Goal: Transaction & Acquisition: Purchase product/service

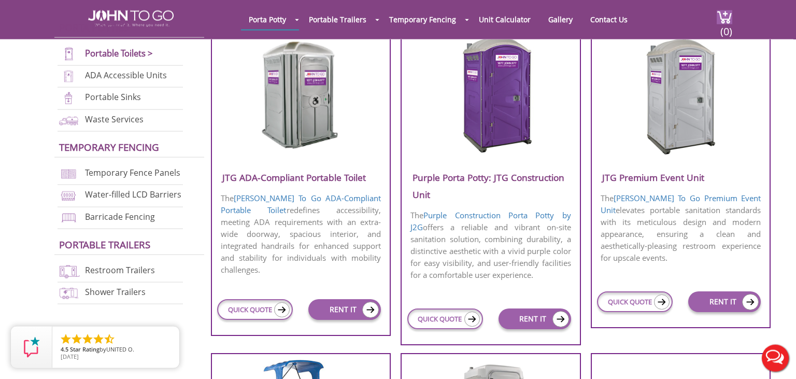
scroll to position [383, 0]
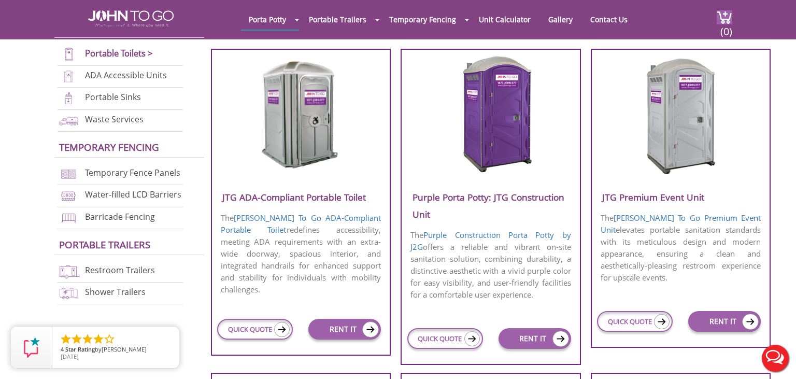
click at [545, 343] on div at bounding box center [398, 189] width 796 height 379
click at [753, 316] on img at bounding box center [750, 322] width 17 height 16
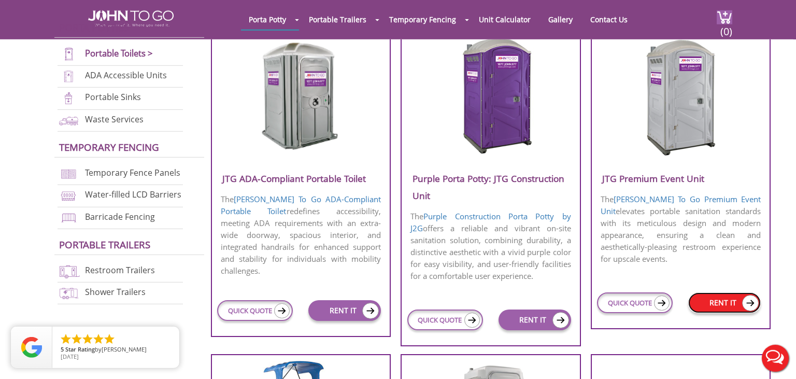
scroll to position [500, 0]
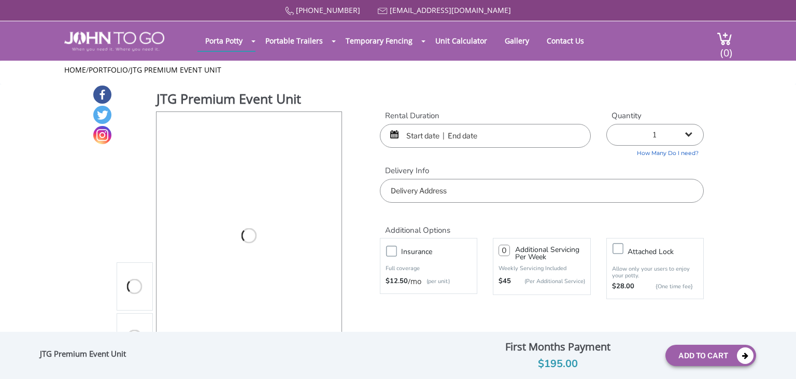
click at [405, 134] on input "text" at bounding box center [485, 136] width 211 height 24
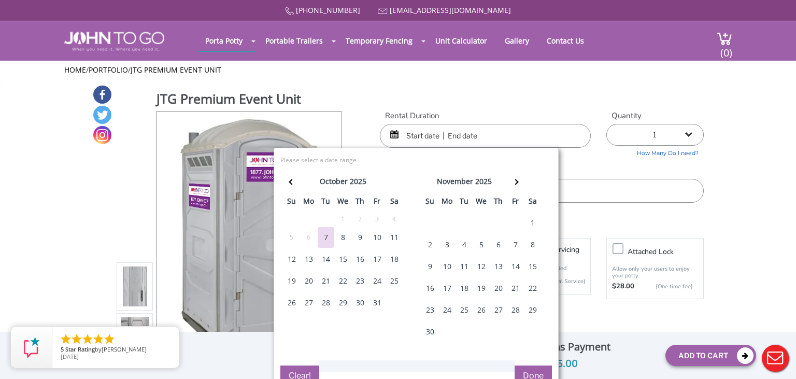
click at [376, 241] on div "10" at bounding box center [377, 237] width 17 height 21
click at [308, 261] on div "13" at bounding box center [309, 259] width 17 height 21
type input "10/10/2025 to 10/13/2025"
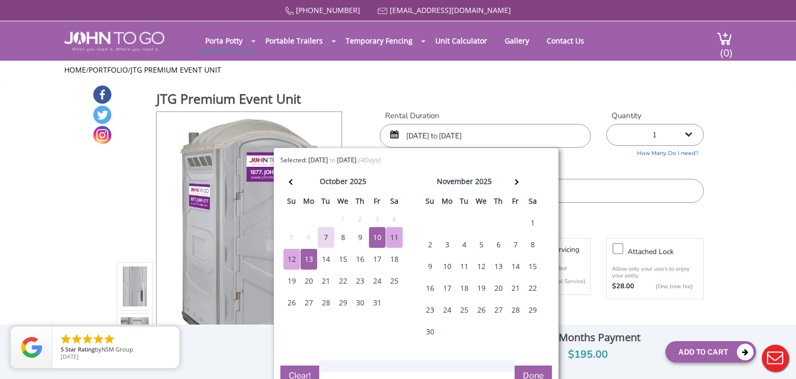
drag, startPoint x: 748, startPoint y: 175, endPoint x: 741, endPoint y: 172, distance: 7.9
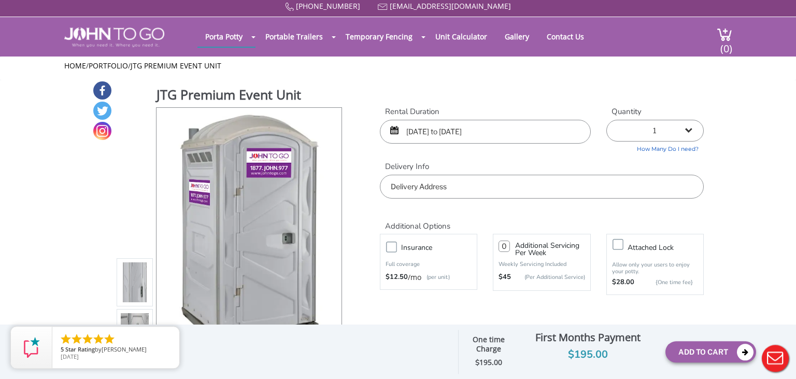
scroll to position [54, 0]
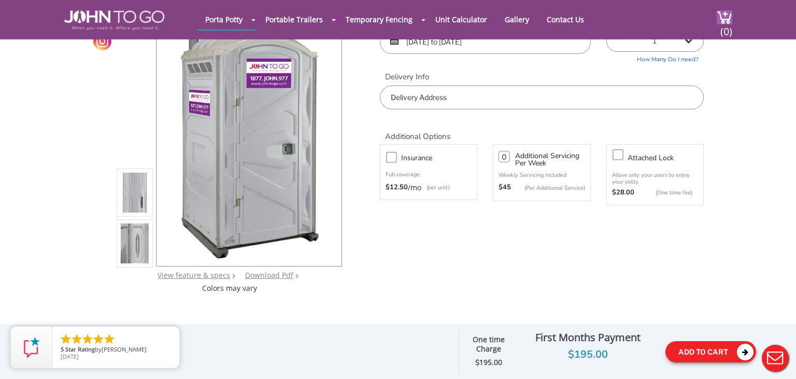
click at [702, 353] on button "Add To Cart" at bounding box center [710, 351] width 91 height 21
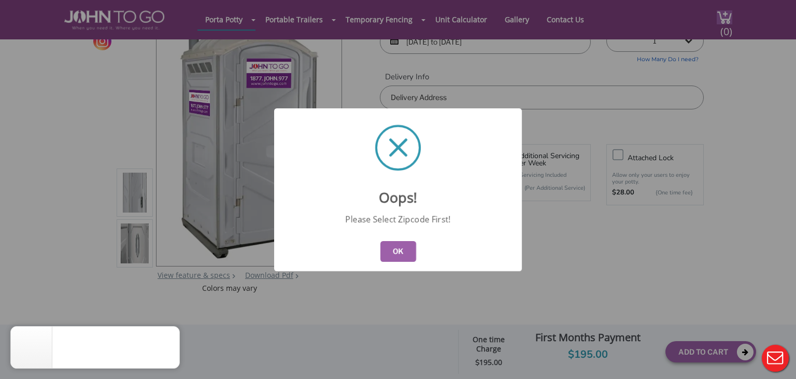
click at [402, 257] on button "OK" at bounding box center [398, 251] width 36 height 21
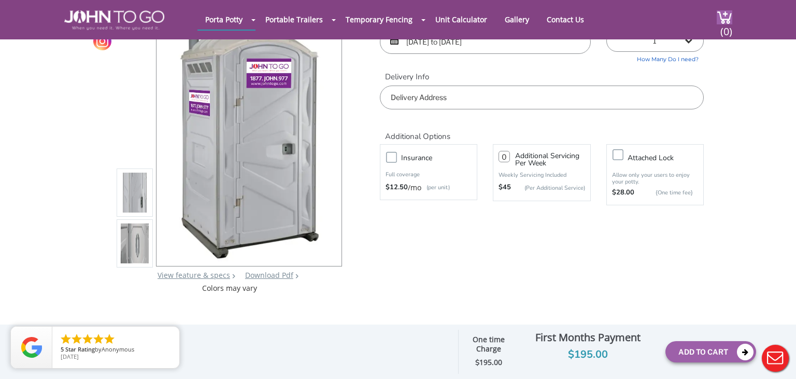
click at [464, 98] on input "text" at bounding box center [542, 98] width 324 height 24
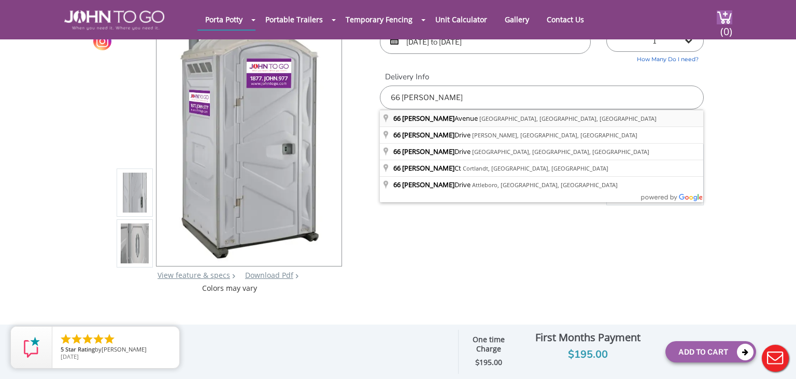
type input "66 Laura Avenue, Wanaque, NJ, USA"
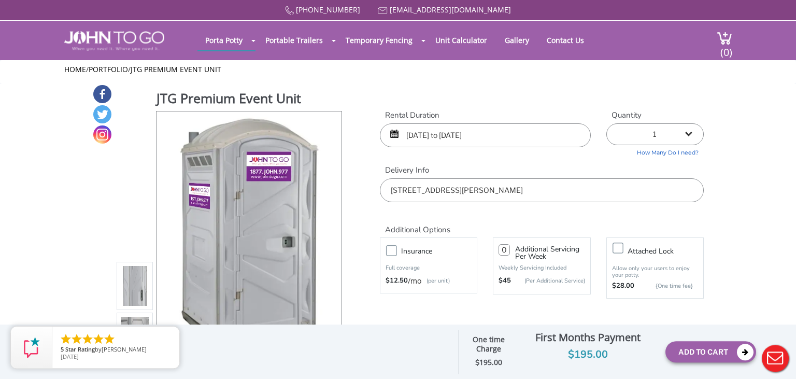
scroll to position [0, 0]
click at [712, 346] on button "Add To Cart" at bounding box center [710, 351] width 91 height 21
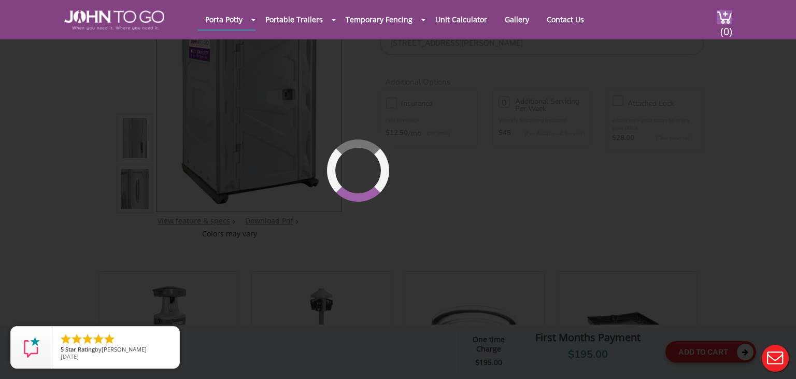
scroll to position [110, 0]
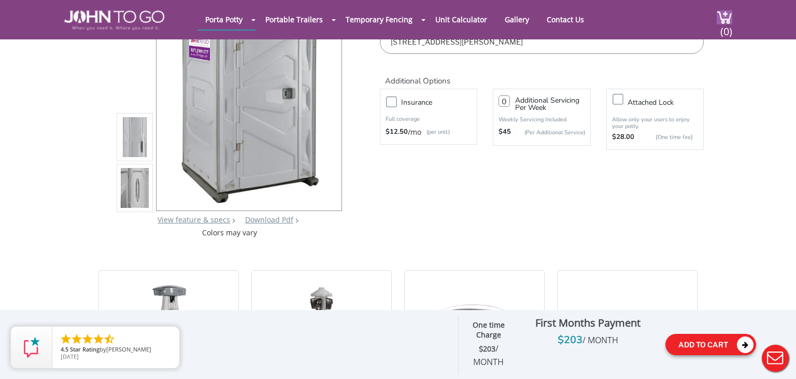
click at [727, 337] on button "Add To Cart" at bounding box center [710, 344] width 91 height 21
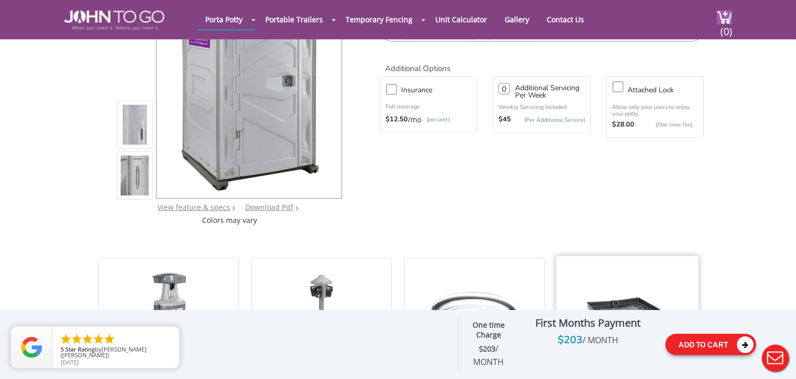
scroll to position [290, 0]
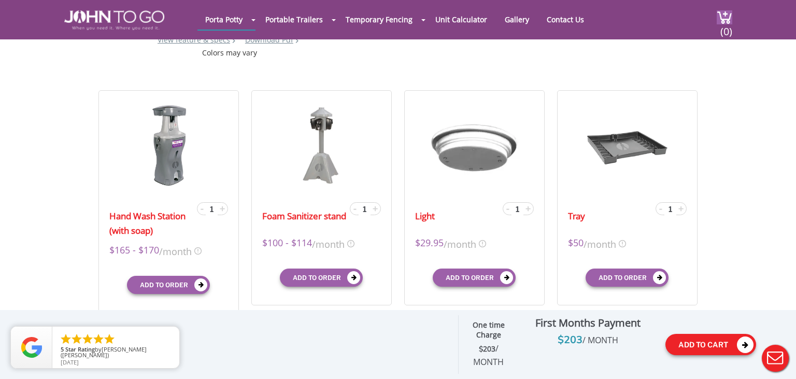
click at [745, 347] on icon at bounding box center [745, 344] width 17 height 17
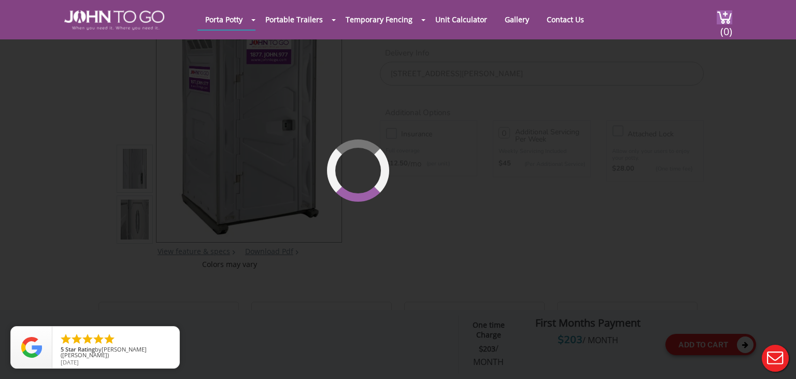
scroll to position [70, 0]
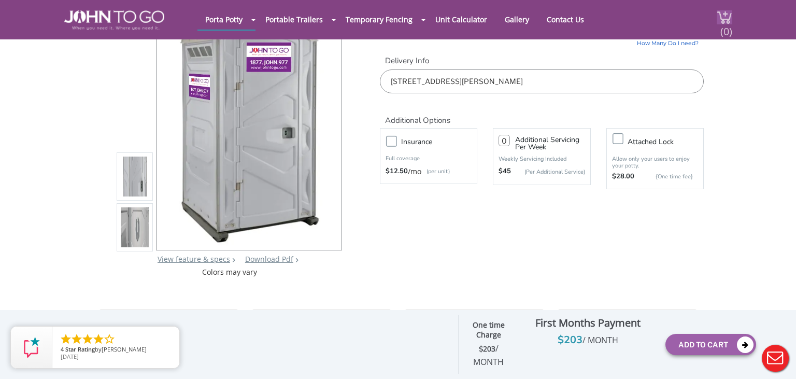
click at [725, 21] on span "(0)" at bounding box center [726, 27] width 12 height 22
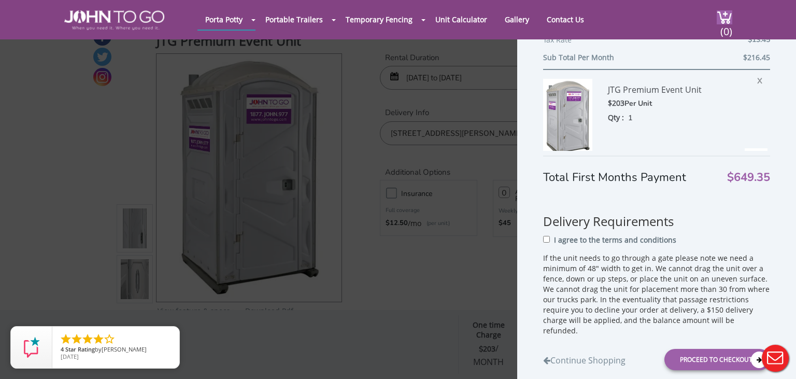
scroll to position [119, 0]
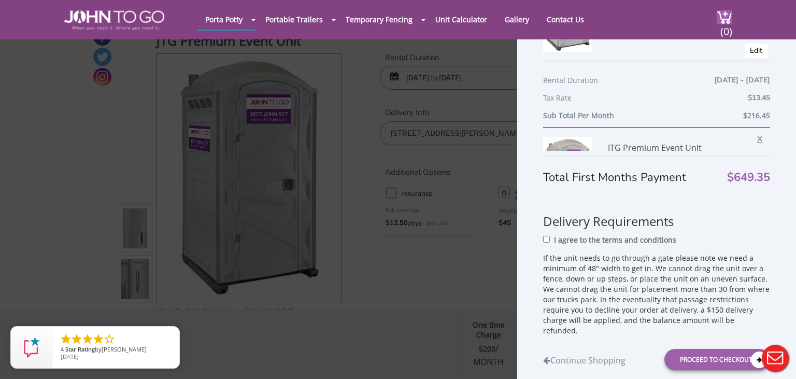
click at [759, 135] on span "X" at bounding box center [762, 137] width 10 height 13
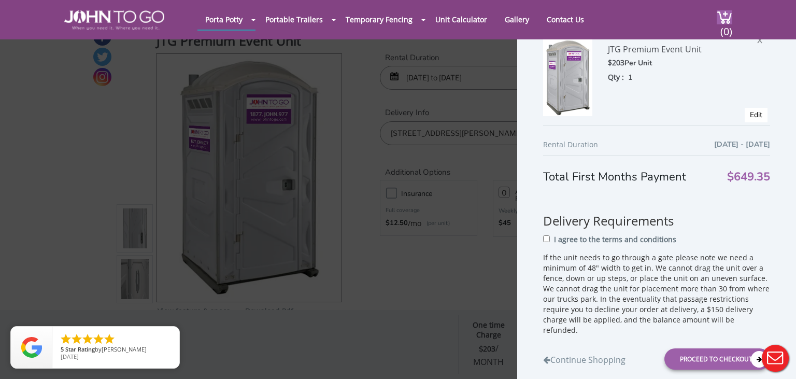
scroll to position [238, 0]
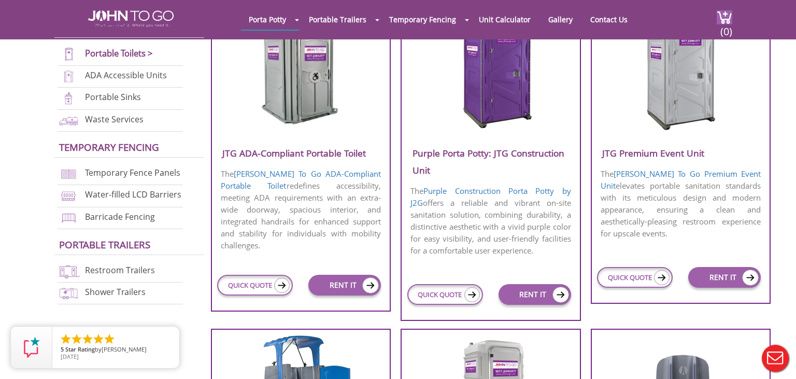
scroll to position [437, 0]
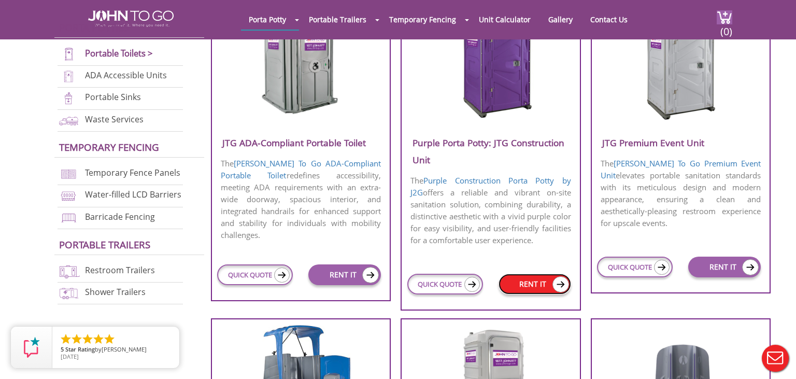
click at [536, 284] on link "RENT IT" at bounding box center [535, 284] width 73 height 21
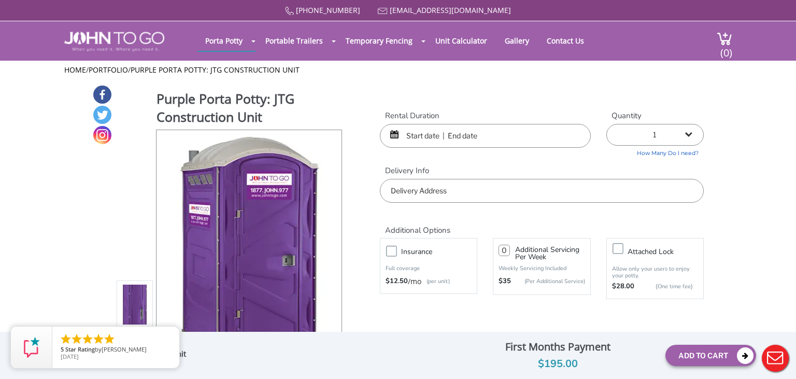
click at [424, 141] on input "text" at bounding box center [485, 136] width 211 height 24
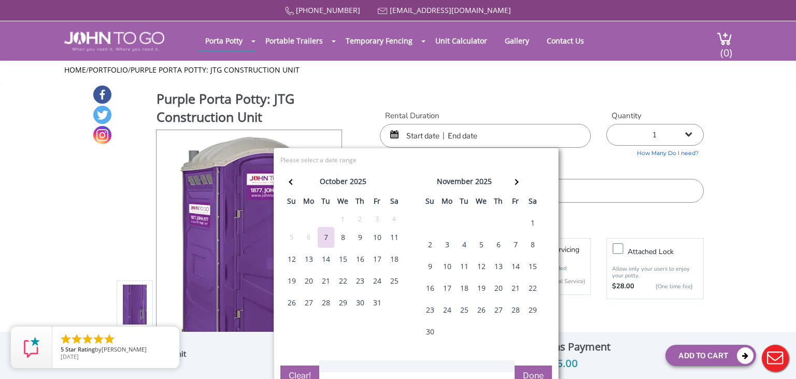
click at [373, 237] on div "10" at bounding box center [377, 237] width 17 height 21
click at [306, 258] on div "13" at bounding box center [309, 259] width 17 height 21
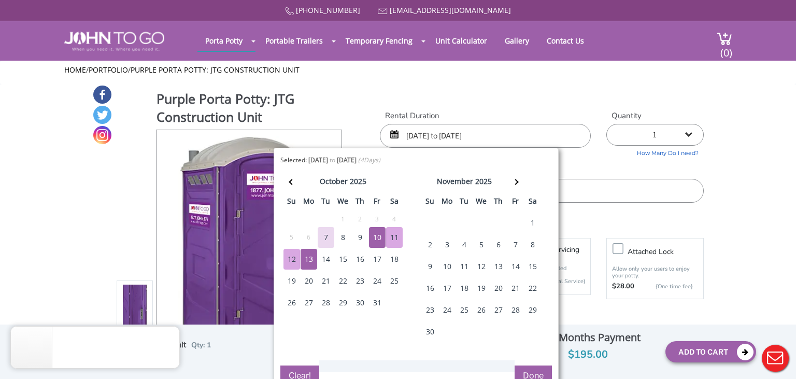
click at [547, 372] on button "Done" at bounding box center [533, 375] width 37 height 21
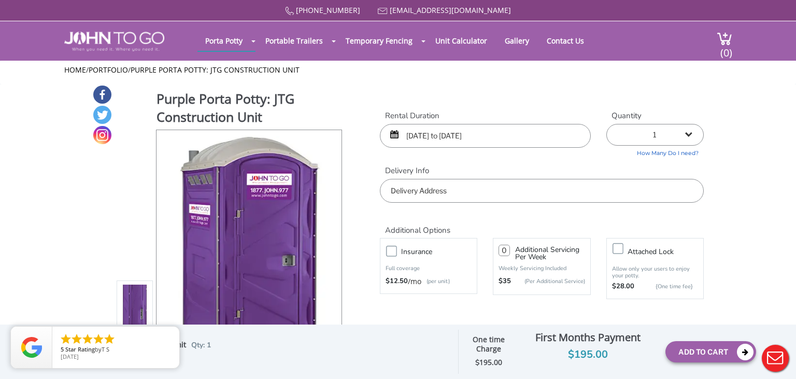
click at [423, 136] on input "10/10/2025 to 10/13/2025" at bounding box center [485, 136] width 211 height 24
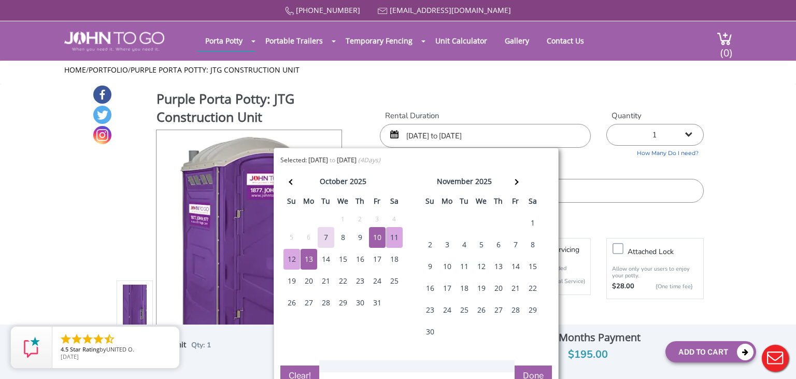
click at [308, 278] on div "20" at bounding box center [309, 281] width 17 height 21
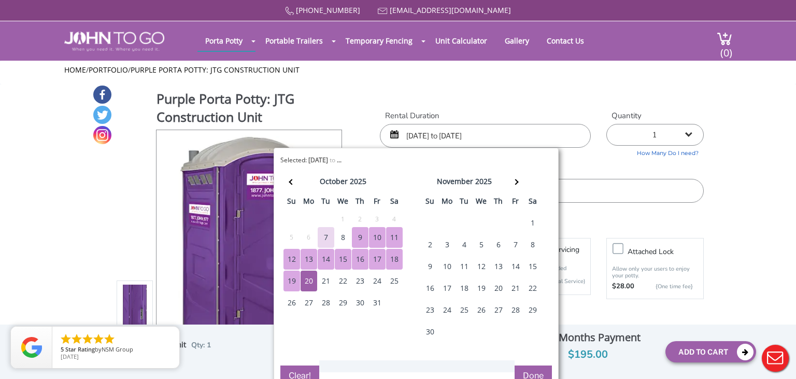
click at [363, 236] on div "9" at bounding box center [360, 237] width 17 height 21
click at [379, 238] on div "10" at bounding box center [377, 237] width 17 height 21
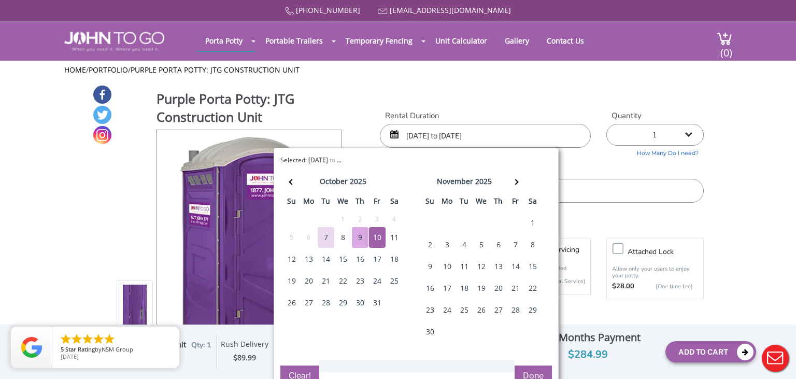
click at [357, 238] on div "9" at bounding box center [360, 237] width 17 height 21
click at [314, 257] on div "13" at bounding box center [309, 259] width 17 height 21
click at [360, 237] on div "9" at bounding box center [360, 237] width 17 height 21
click at [379, 237] on div "10" at bounding box center [377, 237] width 17 height 21
click at [308, 258] on div "13" at bounding box center [309, 259] width 17 height 21
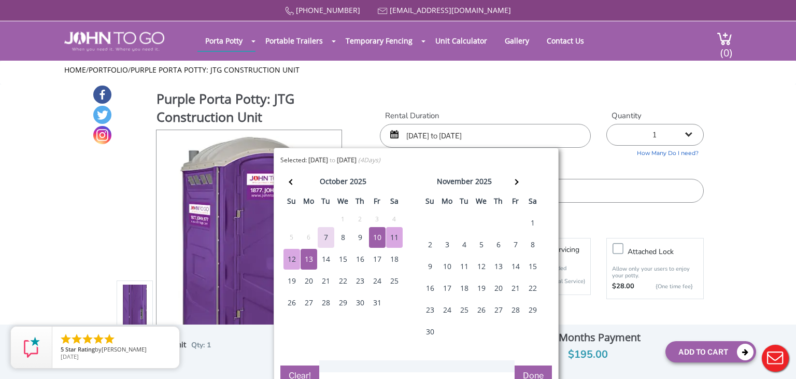
click at [361, 239] on div "9" at bounding box center [360, 237] width 17 height 21
click at [310, 257] on div "13" at bounding box center [309, 259] width 17 height 21
click at [375, 241] on div "10" at bounding box center [377, 237] width 17 height 21
click at [308, 258] on div "13" at bounding box center [309, 259] width 17 height 21
type input "10/10/2025 to 10/13/2025"
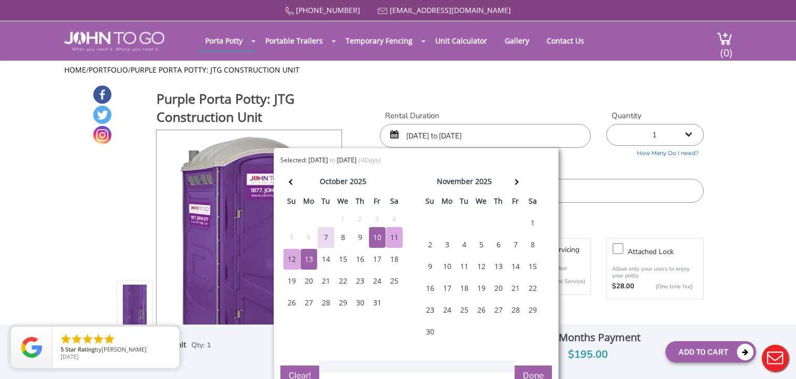
click at [532, 371] on button "Done" at bounding box center [533, 375] width 37 height 21
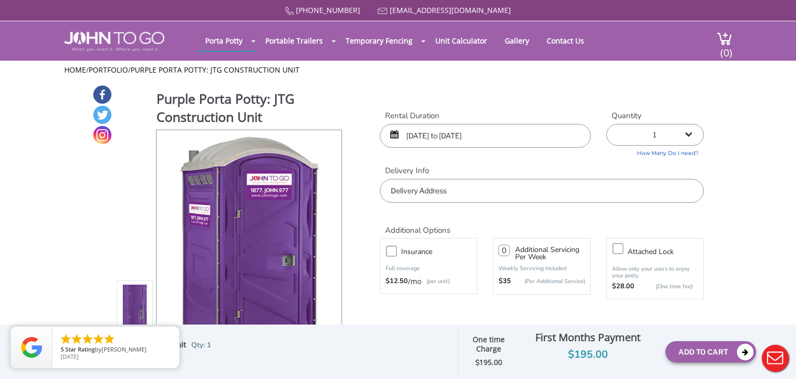
click at [447, 193] on input "text" at bounding box center [542, 191] width 324 height 24
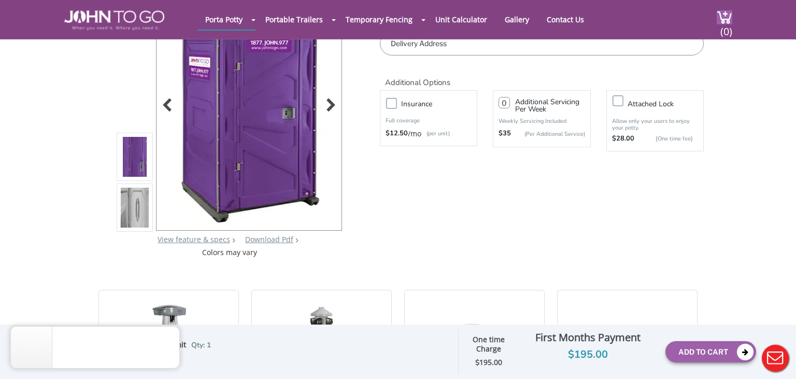
scroll to position [109, 0]
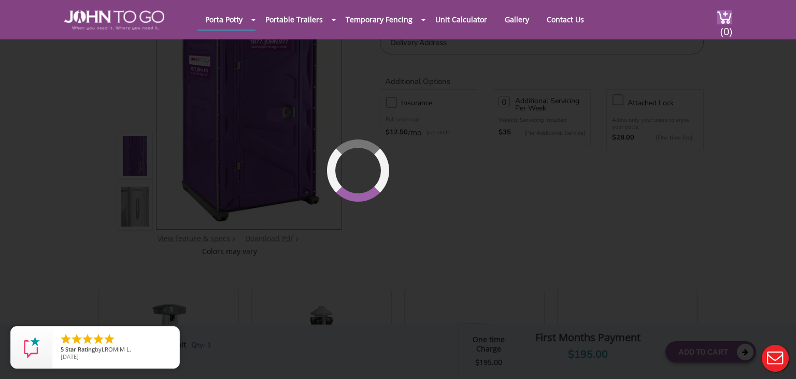
click at [334, 103] on div "877 564 6977 info@johntogo.com Porta Potty Portable Toilets ADA Accessible Unit…" at bounding box center [398, 87] width 796 height 392
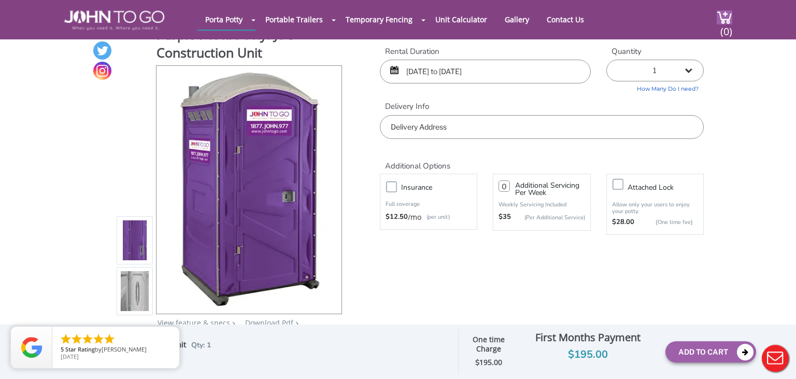
scroll to position [0, 0]
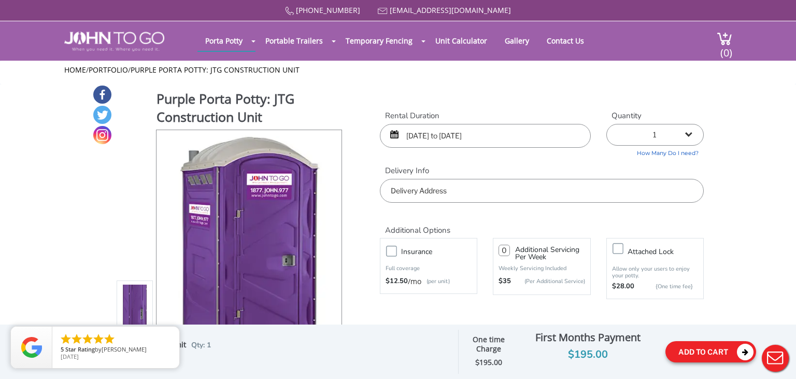
click at [711, 351] on button "Add To Cart" at bounding box center [710, 351] width 91 height 21
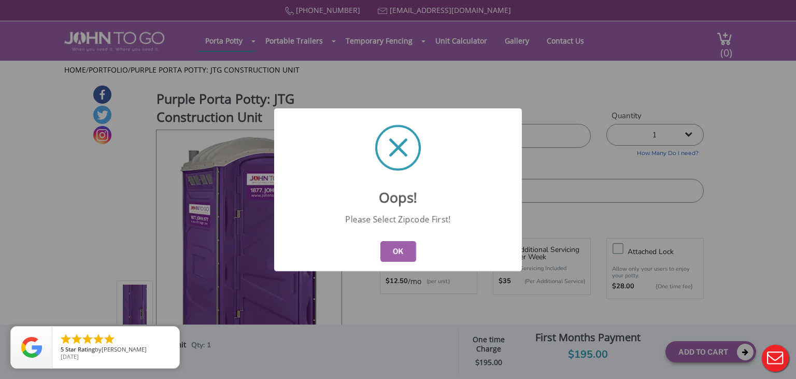
click at [402, 247] on button "OK" at bounding box center [398, 251] width 36 height 21
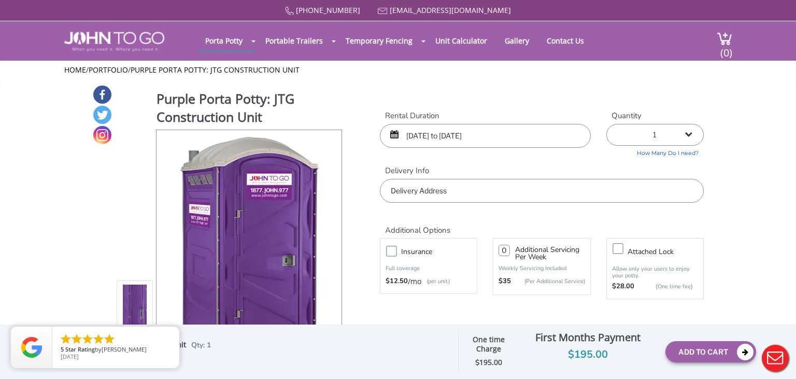
click at [502, 198] on input "text" at bounding box center [542, 191] width 324 height 24
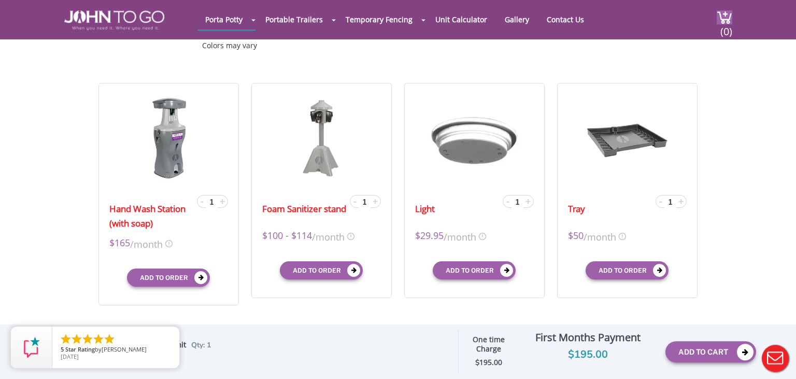
scroll to position [328, 0]
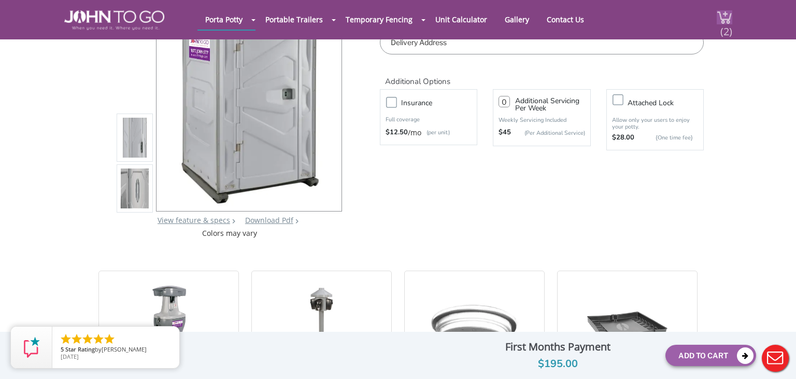
click at [720, 17] on span "(2)" at bounding box center [726, 27] width 12 height 22
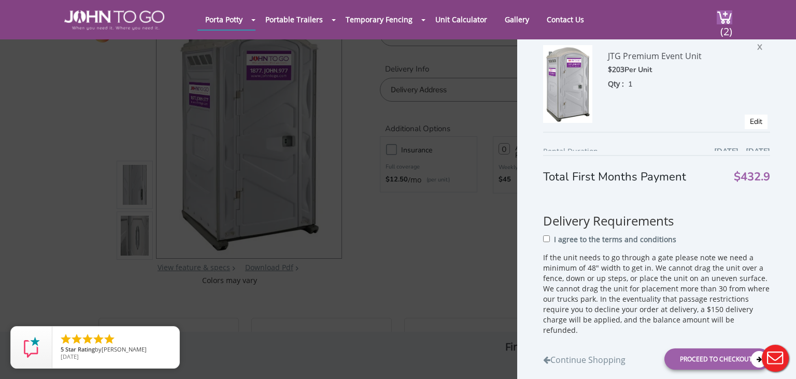
scroll to position [119, 0]
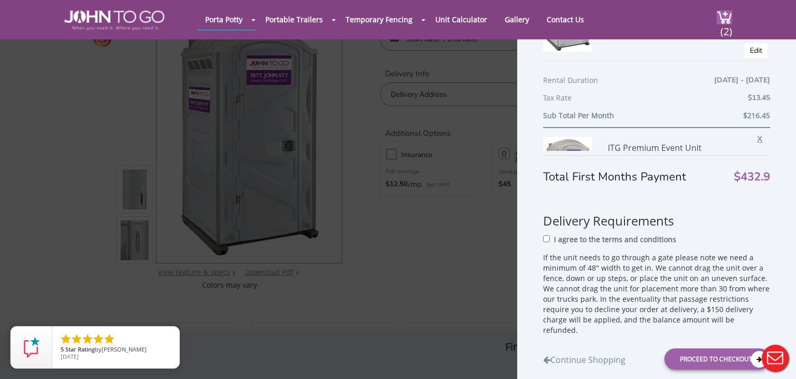
click at [760, 138] on span "X" at bounding box center [762, 137] width 10 height 13
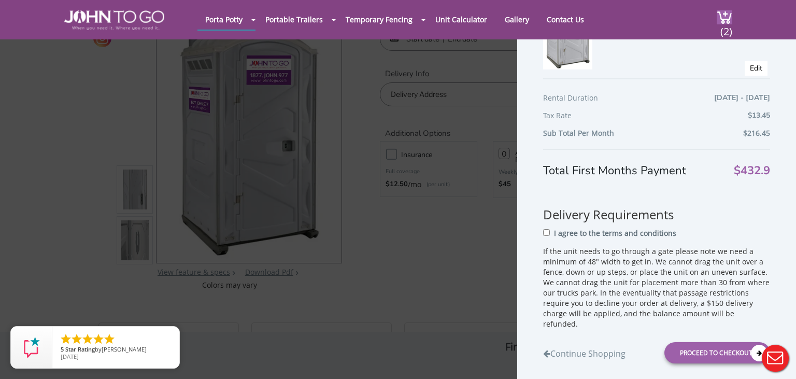
scroll to position [90, 0]
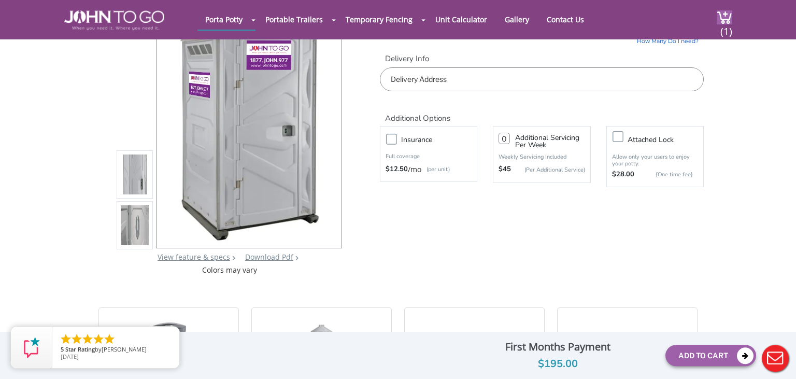
scroll to position [109, 0]
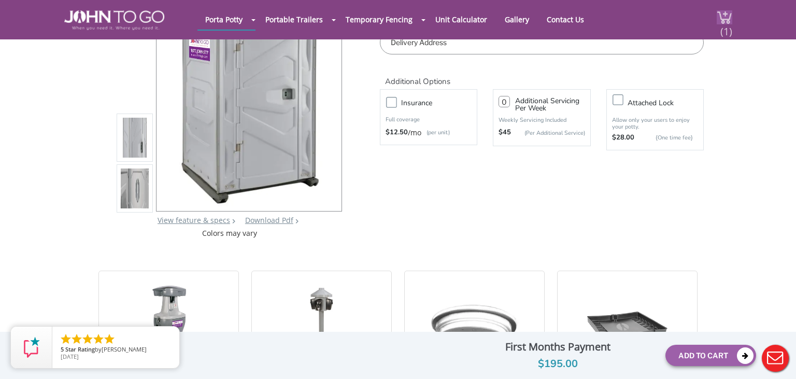
click at [718, 21] on img at bounding box center [725, 17] width 16 height 14
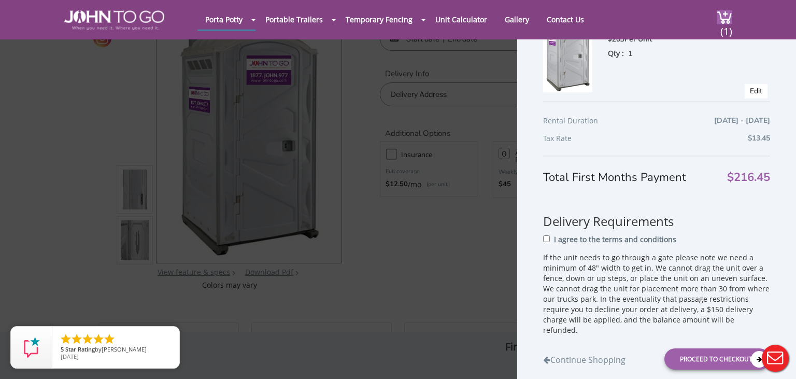
scroll to position [90, 0]
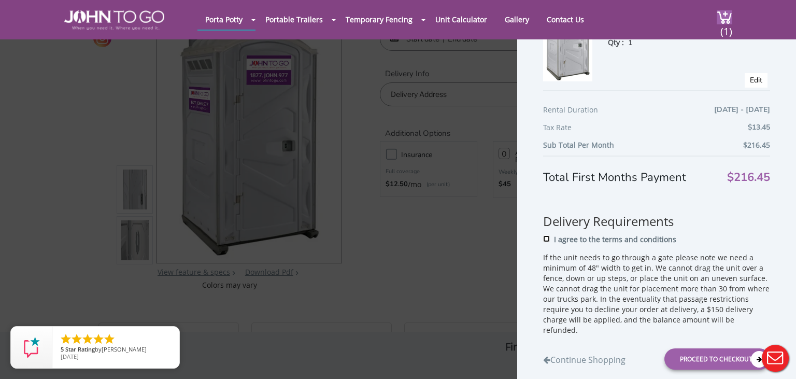
click at [548, 242] on input "I agree to the terms and conditions" at bounding box center [546, 238] width 7 height 7
checkbox input "true"
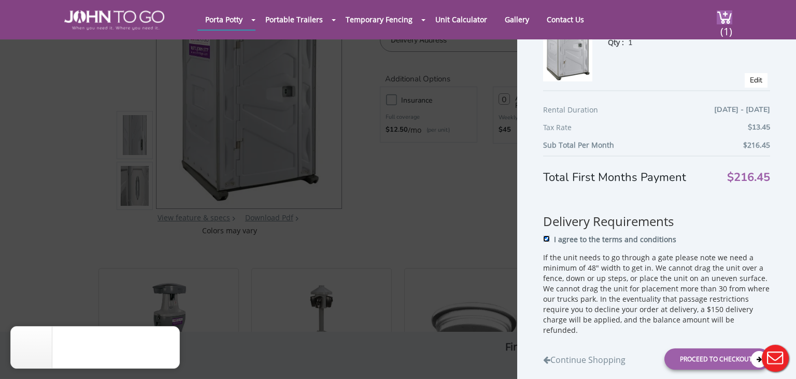
scroll to position [112, 0]
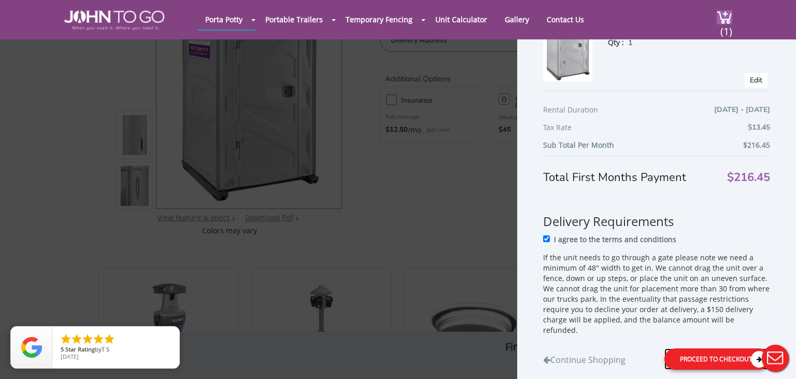
click at [734, 354] on div "Proceed to Checkout" at bounding box center [717, 358] width 106 height 21
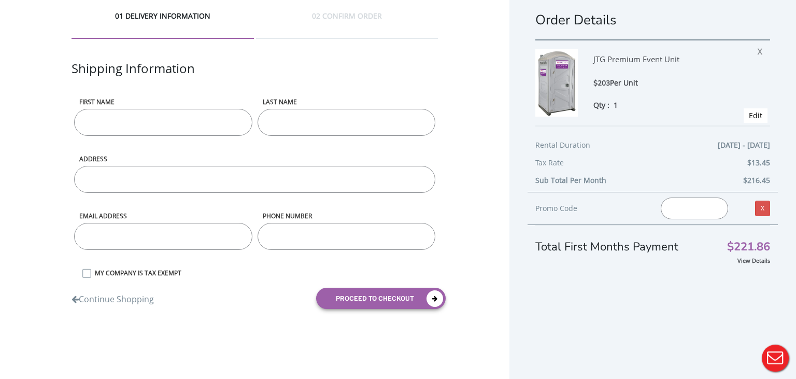
scroll to position [19, 0]
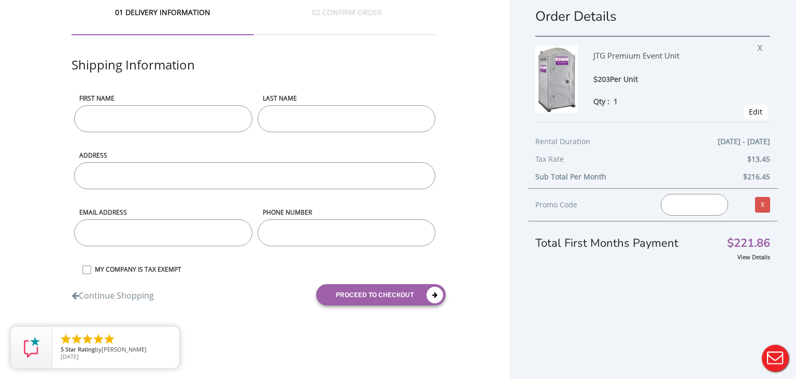
drag, startPoint x: 163, startPoint y: 119, endPoint x: 177, endPoint y: 121, distance: 14.1
click at [163, 118] on input "First name" at bounding box center [163, 118] width 178 height 27
type input "Mark"
click at [311, 123] on input "LAST NAME" at bounding box center [347, 118] width 178 height 27
type input "Vigilante"
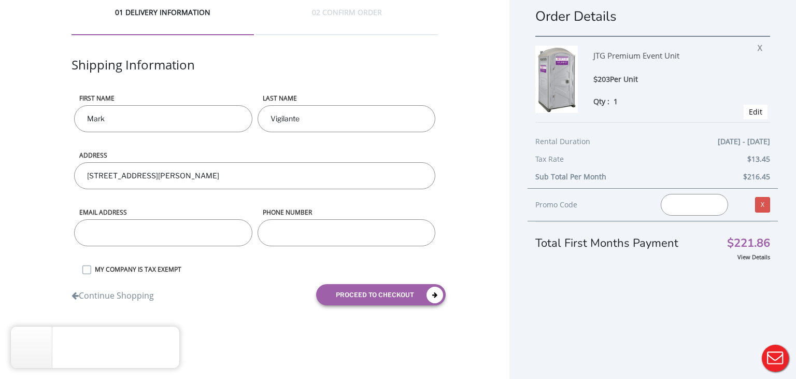
type input "[STREET_ADDRESS][PERSON_NAME]"
click at [150, 233] on input "email" at bounding box center [163, 233] width 178 height 27
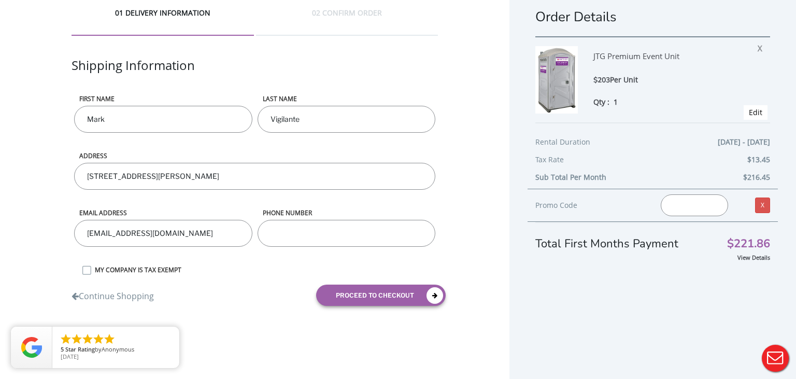
type input "[EMAIL_ADDRESS][DOMAIN_NAME]"
type input "5512468542"
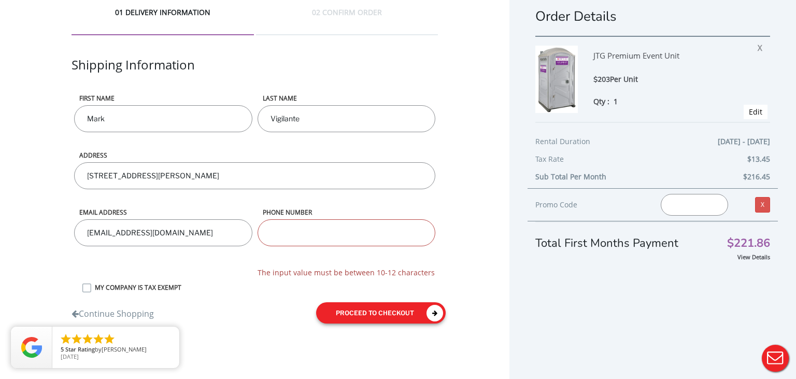
click at [401, 288] on form "First name Mark LAST NAME Vigilante ADDRESS 66 laura ave wanaque Email address …" at bounding box center [255, 212] width 366 height 237
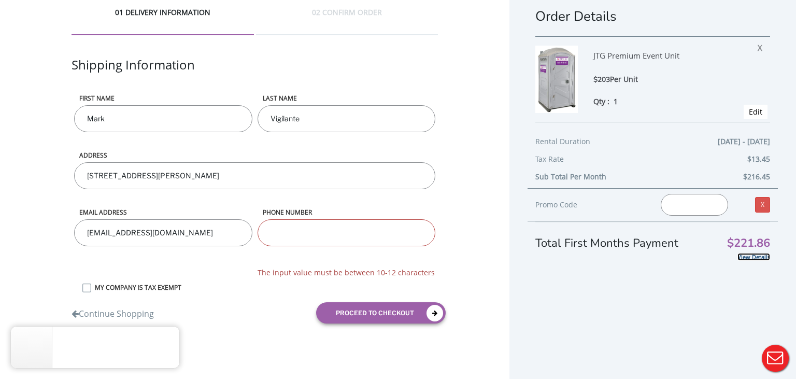
click at [750, 255] on link "View Details" at bounding box center [753, 257] width 33 height 8
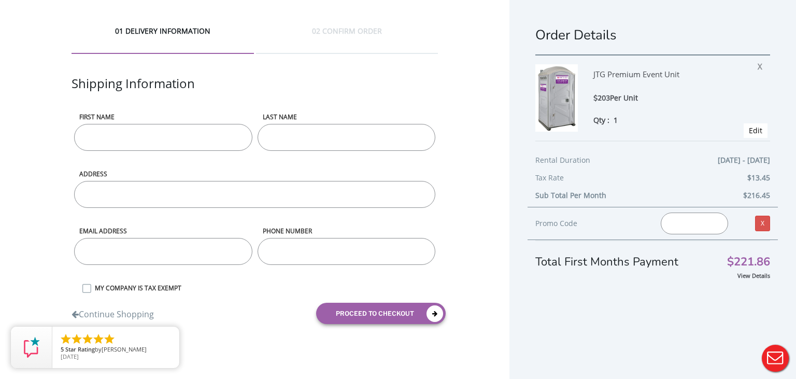
click at [104, 134] on input "First name" at bounding box center [163, 137] width 178 height 27
type input "Mark"
type input "Vigilante"
type input "[STREET_ADDRESS][PERSON_NAME]"
type input "[EMAIL_ADDRESS][DOMAIN_NAME]"
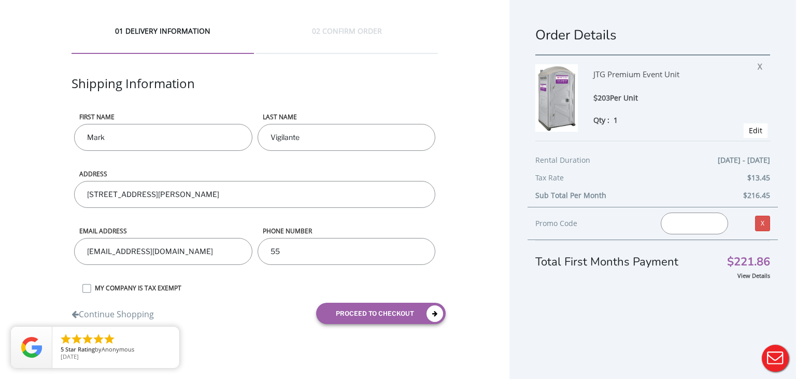
type input "551"
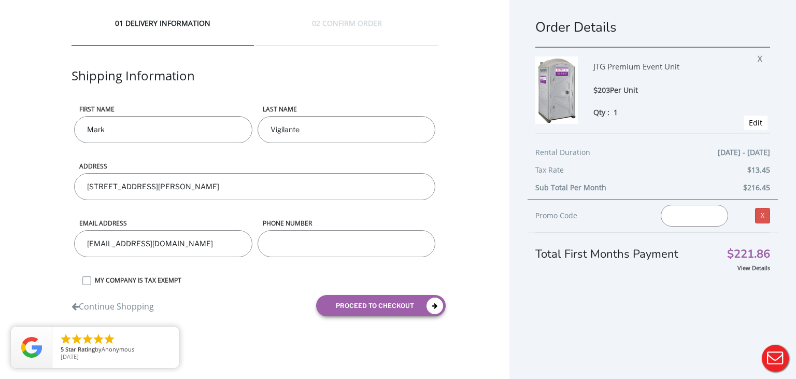
scroll to position [19, 0]
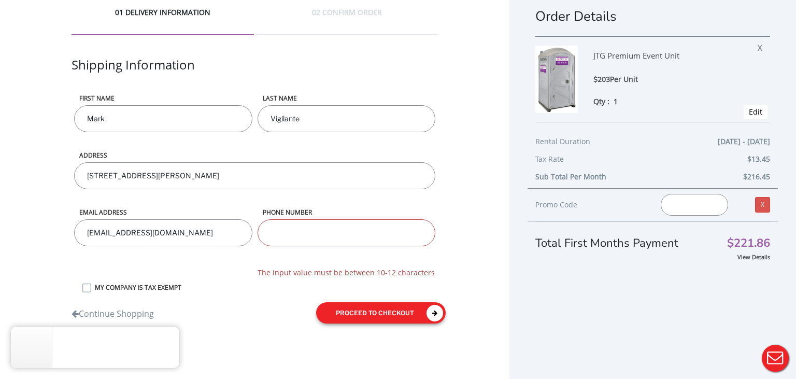
click at [362, 289] on form "First name [PERSON_NAME] LAST NAME Vigilante ADDRESS [STREET_ADDRESS][PERSON_NA…" at bounding box center [255, 212] width 366 height 237
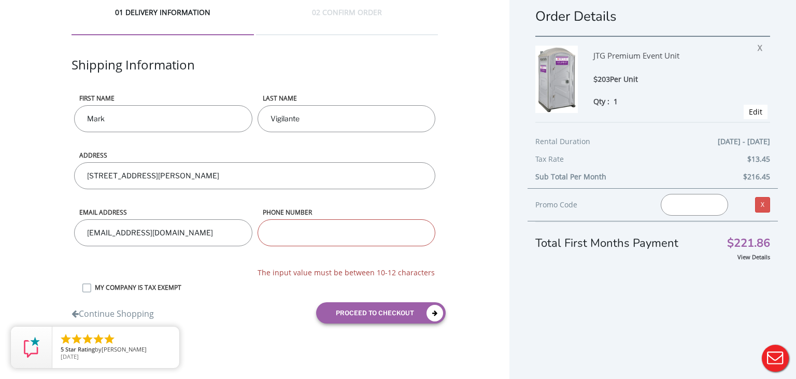
drag, startPoint x: 366, startPoint y: 237, endPoint x: 309, endPoint y: 226, distance: 57.6
click at [366, 237] on input "phone number" at bounding box center [347, 232] width 178 height 27
click at [302, 233] on input "phone number" at bounding box center [347, 232] width 178 height 27
click at [285, 231] on input "phone number" at bounding box center [347, 232] width 178 height 27
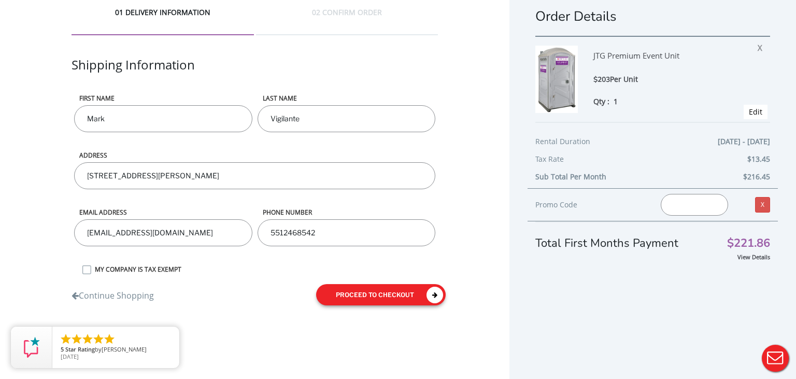
type input "5512468542"
click at [377, 289] on button "proceed to checkout" at bounding box center [381, 294] width 130 height 21
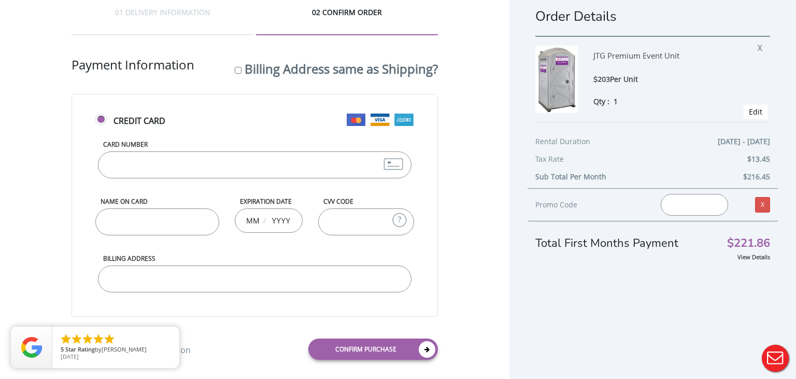
click at [316, 163] on input "Card Number" at bounding box center [255, 164] width 314 height 27
type input "[CREDIT_CARD_NUMBER]"
click at [176, 219] on input "Name on Card" at bounding box center [157, 221] width 124 height 27
type input "[PERSON_NAME]"
type input "04"
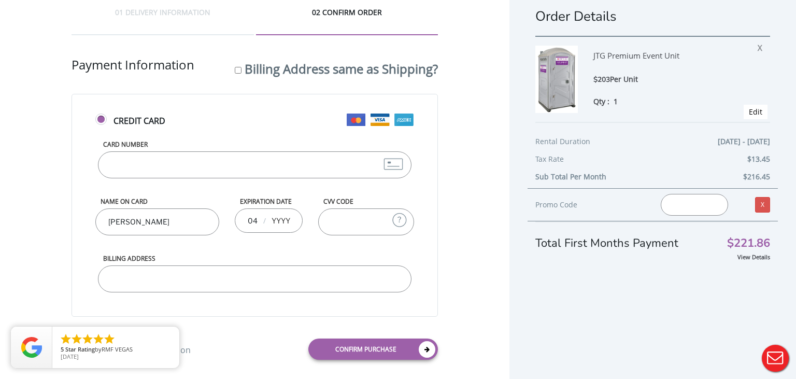
type input "9"
type input "2029"
type input "733"
click at [266, 283] on input "Billing Address" at bounding box center [255, 278] width 314 height 27
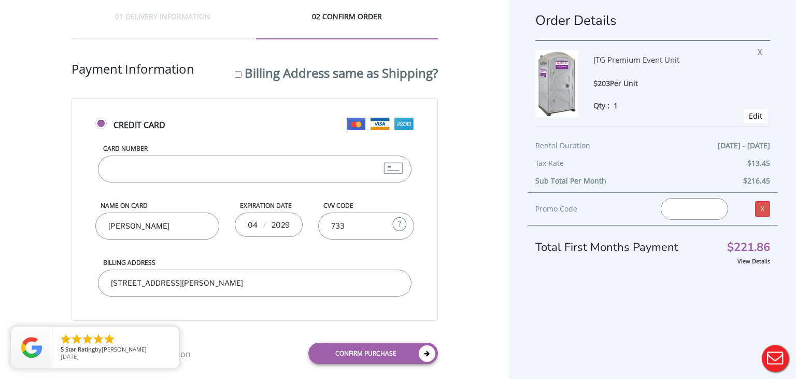
scroll to position [0, 0]
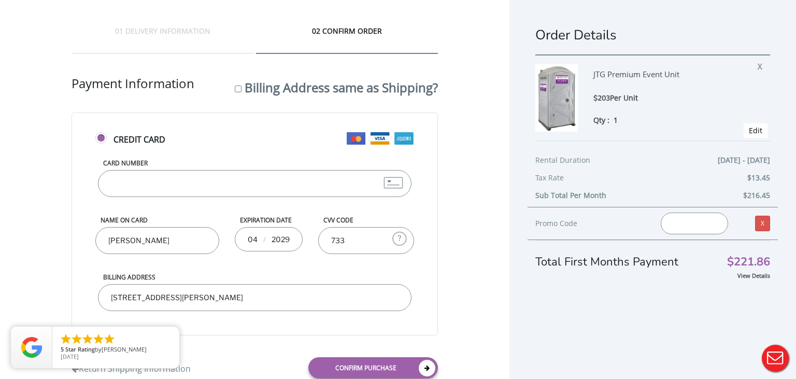
type input "[STREET_ADDRESS][PERSON_NAME]"
click at [389, 366] on link "Confirm purchase" at bounding box center [373, 367] width 130 height 21
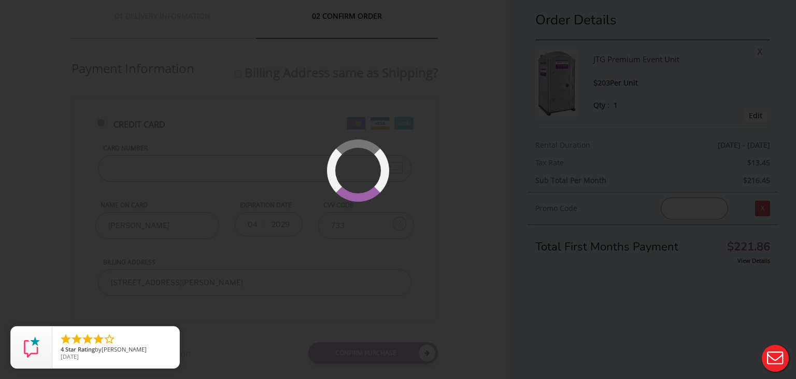
scroll to position [32, 0]
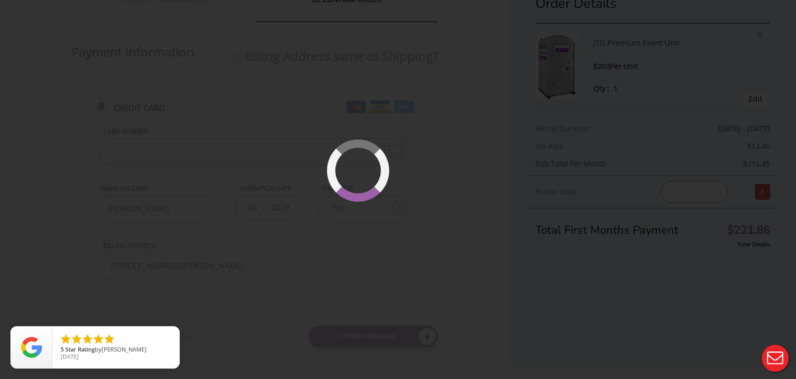
click at [381, 200] on div at bounding box center [388, 201] width 83 height 83
click at [571, 142] on div at bounding box center [398, 189] width 796 height 379
drag, startPoint x: 730, startPoint y: 162, endPoint x: 724, endPoint y: 155, distance: 8.5
click at [730, 162] on div at bounding box center [398, 189] width 796 height 379
click at [725, 154] on div at bounding box center [398, 189] width 796 height 379
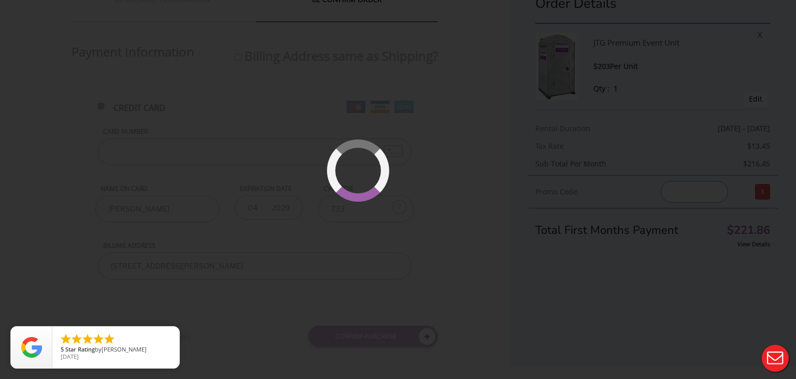
drag, startPoint x: 720, startPoint y: 152, endPoint x: 714, endPoint y: 154, distance: 6.6
click at [717, 154] on div at bounding box center [398, 189] width 796 height 379
drag, startPoint x: 714, startPoint y: 154, endPoint x: 699, endPoint y: 152, distance: 15.2
click at [707, 154] on div at bounding box center [398, 189] width 796 height 379
click at [685, 145] on div at bounding box center [398, 189] width 796 height 379
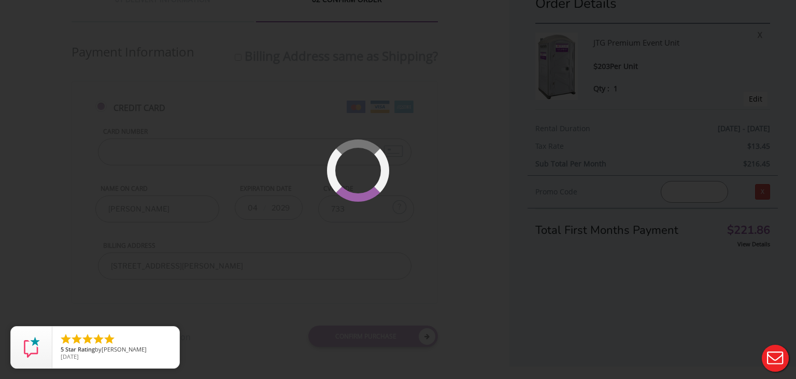
drag, startPoint x: 672, startPoint y: 151, endPoint x: 600, endPoint y: 5, distance: 162.9
click at [600, 2] on div at bounding box center [398, 189] width 796 height 379
